Goal: Task Accomplishment & Management: Use online tool/utility

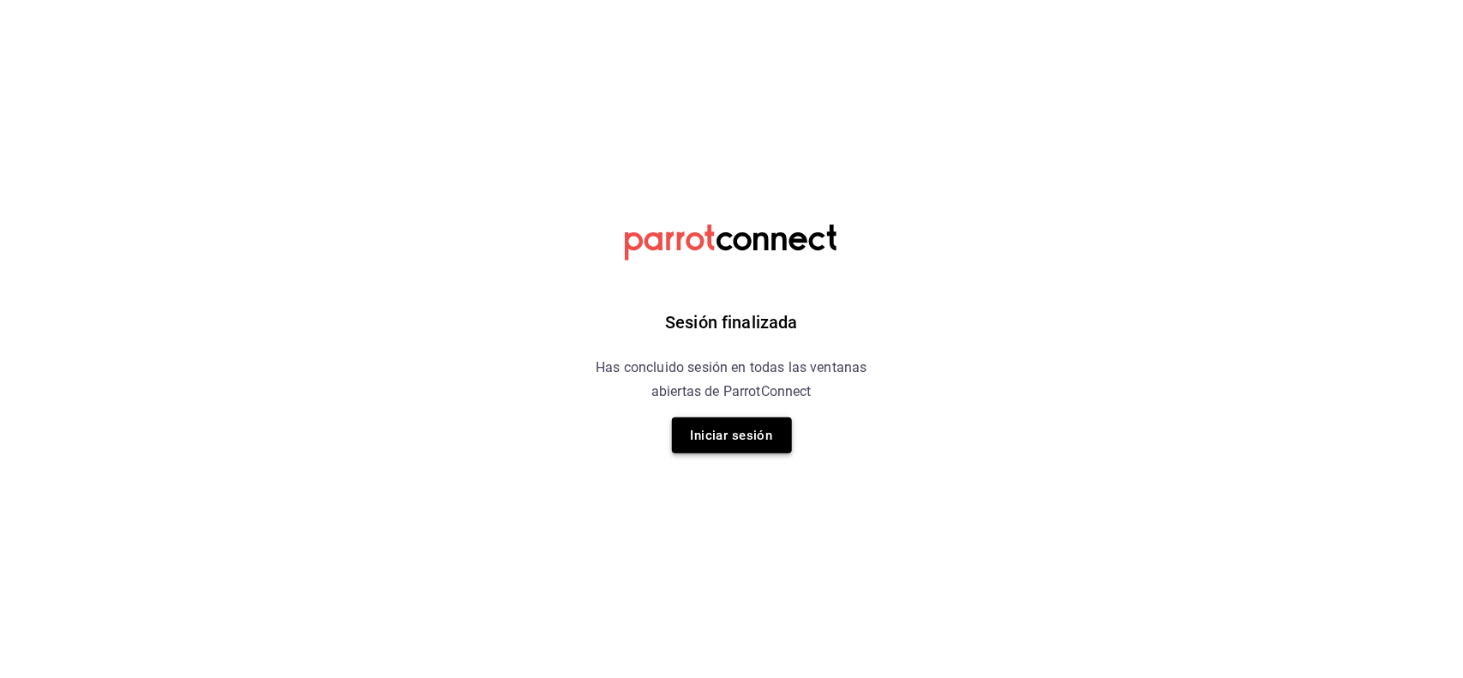
click at [747, 427] on button "Iniciar sesión" at bounding box center [732, 435] width 120 height 36
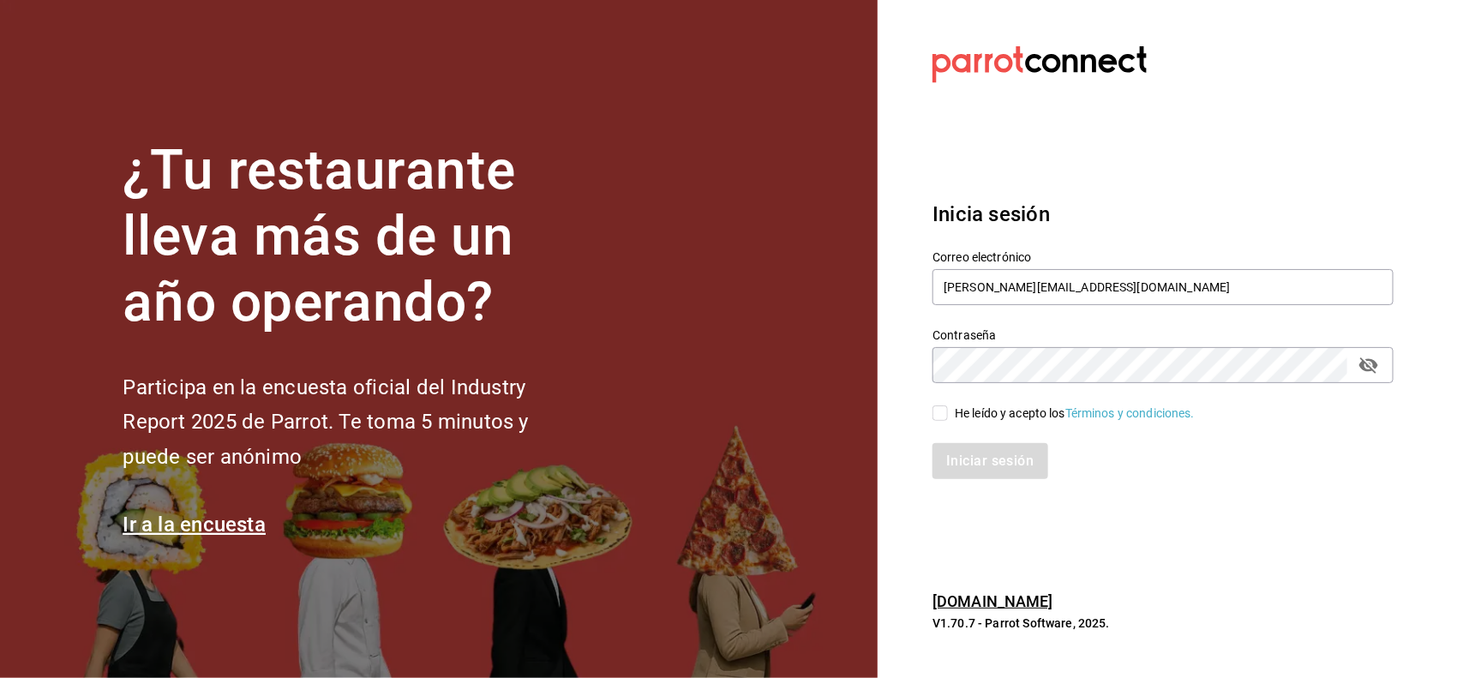
click at [945, 420] on input "He leído y acepto los Términos y condiciones." at bounding box center [940, 412] width 15 height 15
checkbox input "true"
click at [962, 464] on button "Iniciar sesión" at bounding box center [991, 461] width 117 height 36
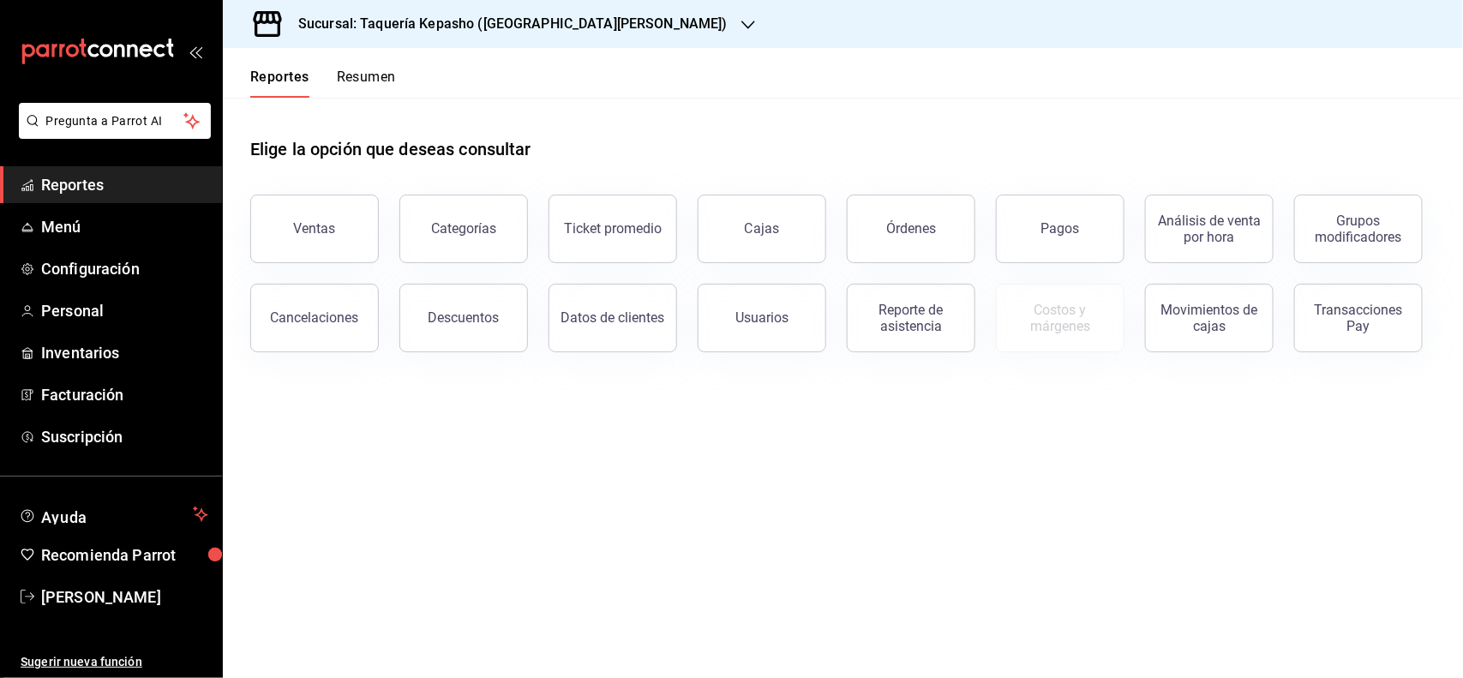
click at [442, 32] on h3 "Sucursal: Taquería Kepasho ([GEOGRAPHIC_DATA][PERSON_NAME])" at bounding box center [506, 24] width 443 height 21
click at [429, 107] on div "Taquería Kepasho (Tec)" at bounding box center [353, 113] width 232 height 18
click at [291, 215] on button "Ventas" at bounding box center [314, 229] width 129 height 69
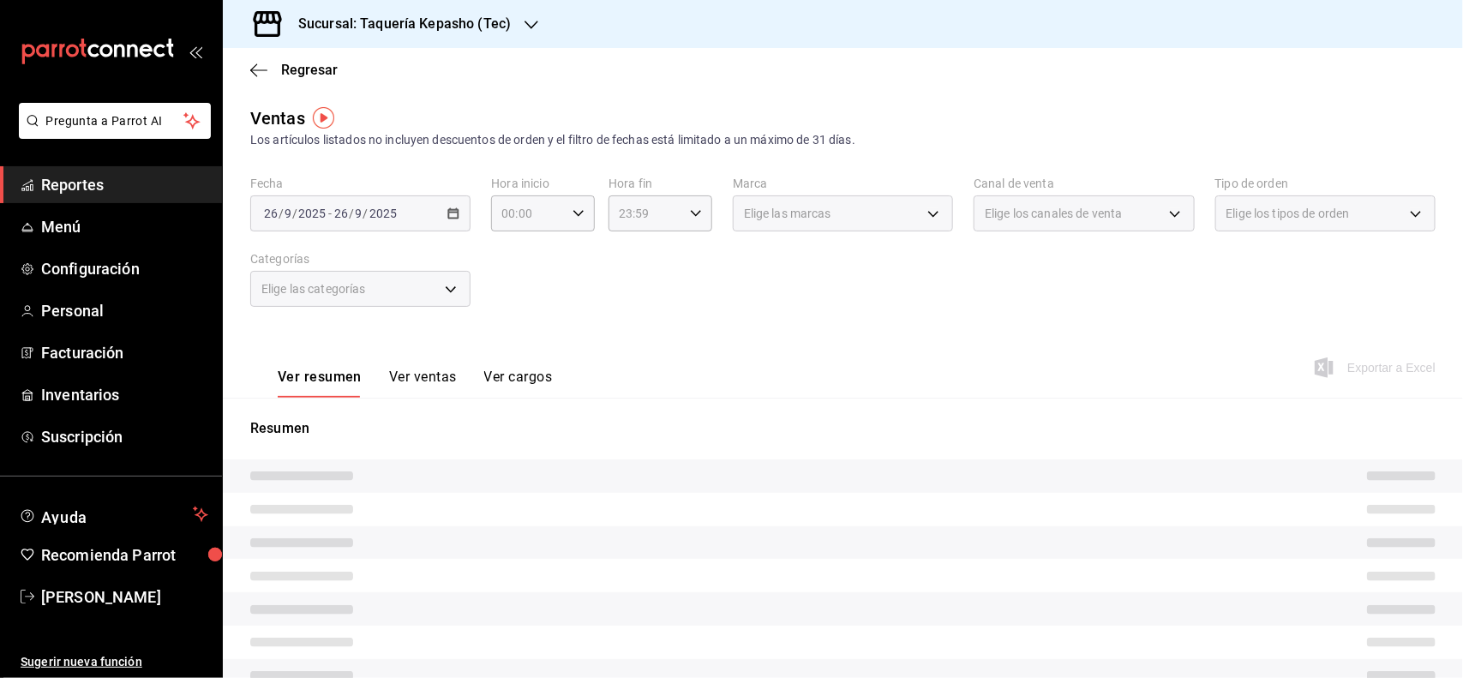
click at [420, 375] on button "Ver ventas" at bounding box center [423, 383] width 68 height 29
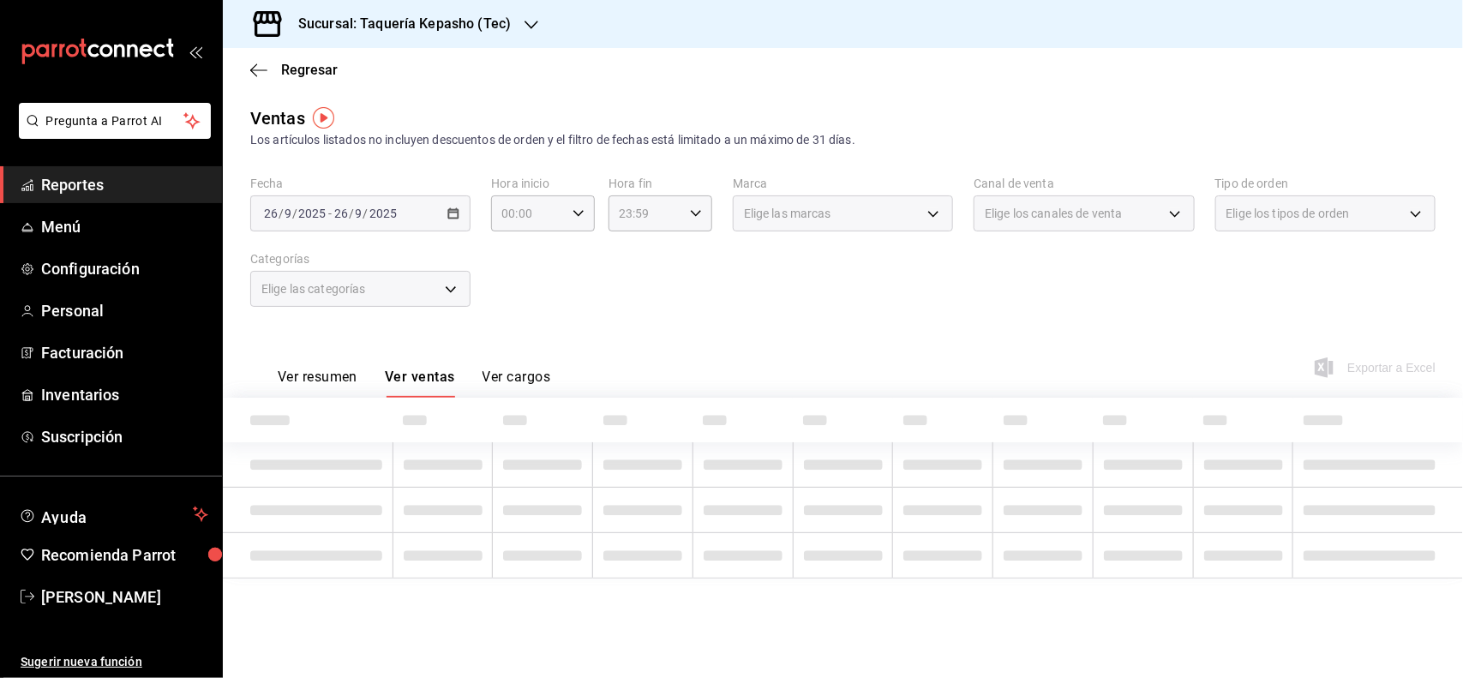
click at [399, 283] on div "Elige las categorías" at bounding box center [360, 289] width 220 height 36
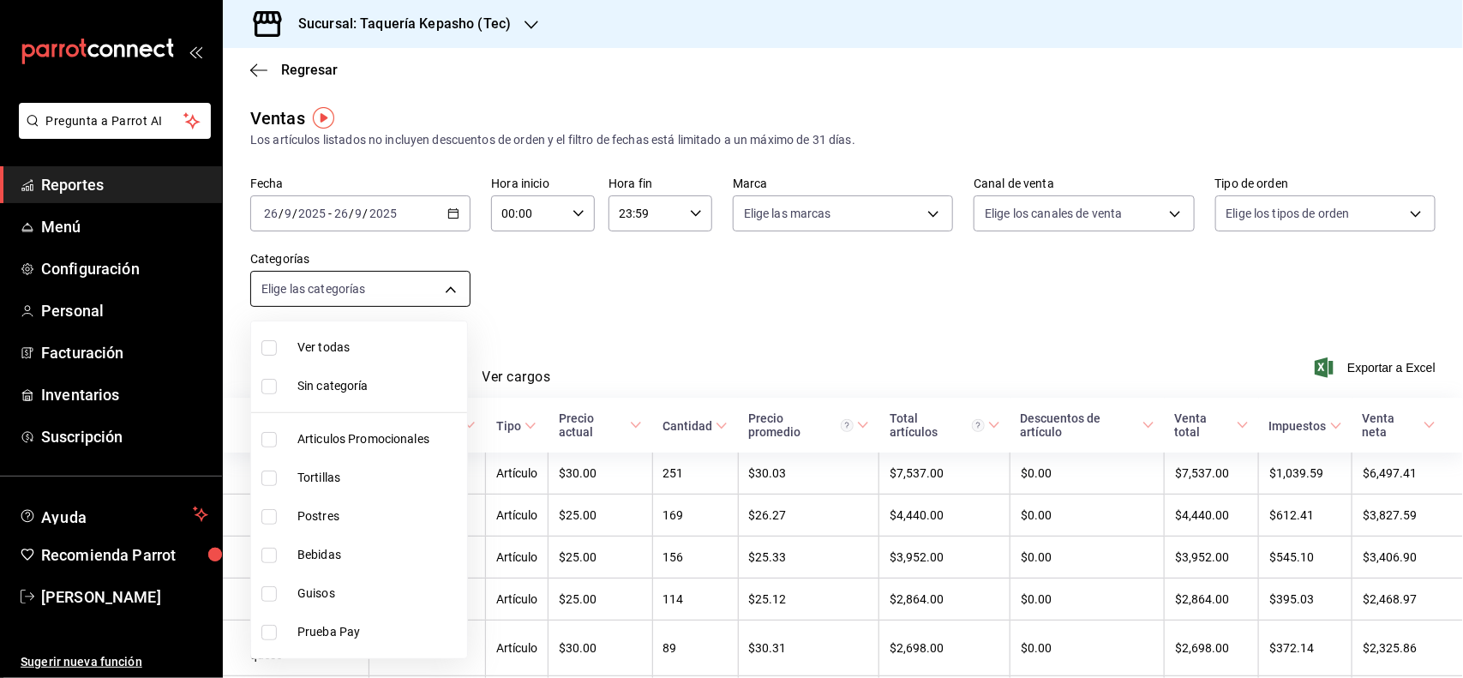
click at [400, 291] on body "Pregunta a Parrot AI Reportes Menú Configuración Personal Facturación Inventari…" at bounding box center [731, 339] width 1463 height 678
click at [339, 528] on li "Postres" at bounding box center [359, 516] width 216 height 39
type input "80394fb5-4f8c-4364-8ccf-133ca3d1566e"
checkbox input "true"
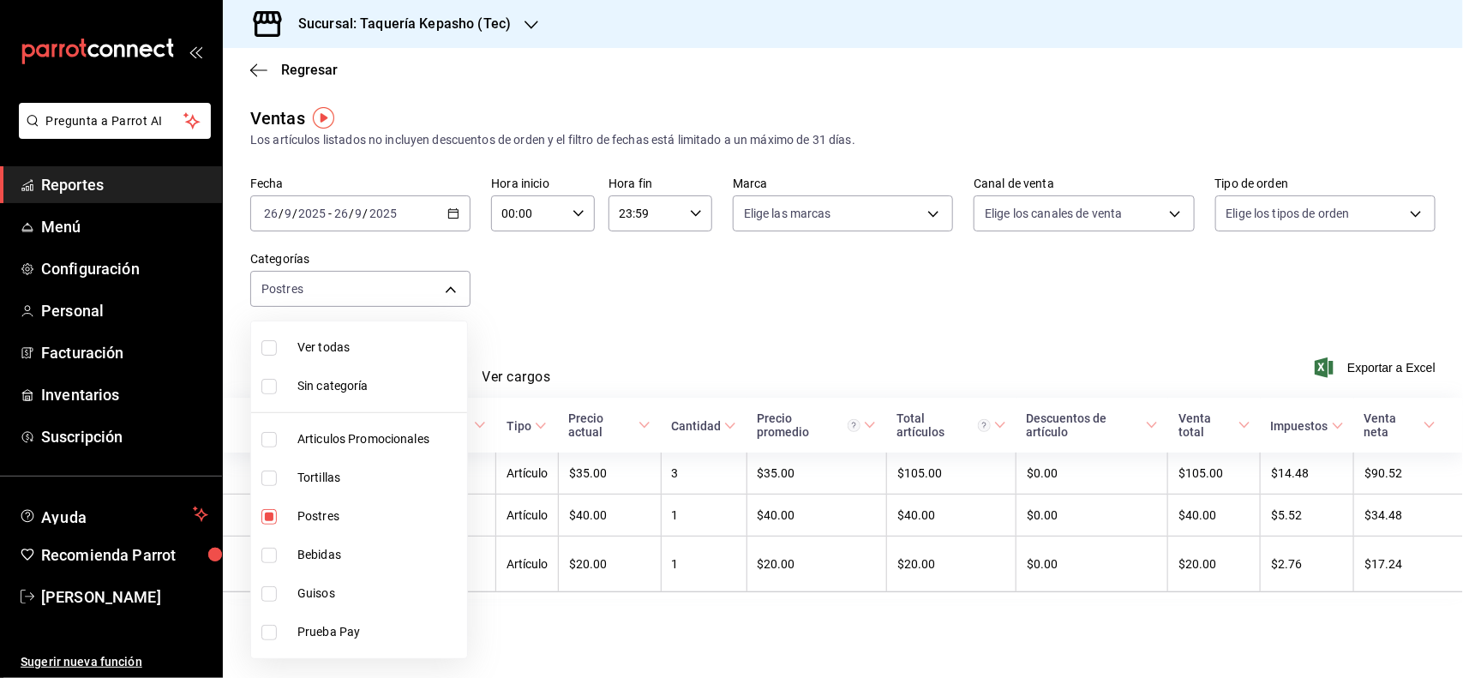
click at [754, 326] on div at bounding box center [731, 339] width 1463 height 678
